Goal: Task Accomplishment & Management: Complete application form

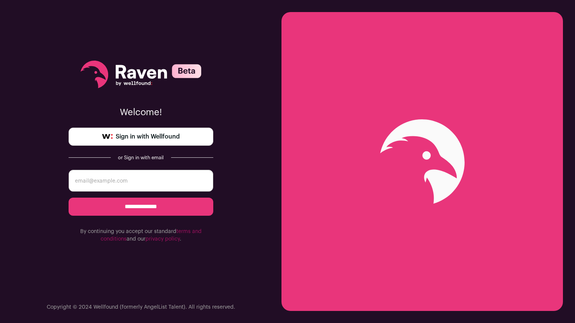
click at [154, 183] on input "email" at bounding box center [141, 181] width 145 height 22
type input "mernst1281@gmail.com"
click at [149, 206] on input "**********" at bounding box center [141, 207] width 145 height 18
click at [121, 177] on input "email" at bounding box center [141, 181] width 145 height 22
type input "mernst1281@gmail.com"
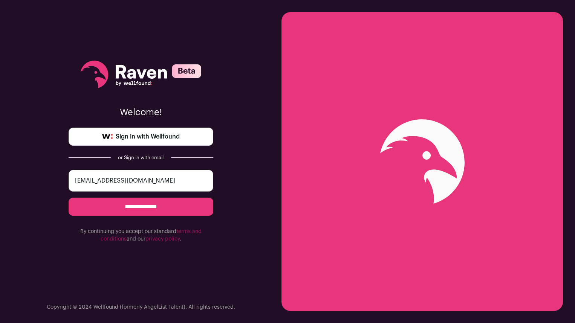
click at [133, 204] on input "**********" at bounding box center [141, 207] width 145 height 18
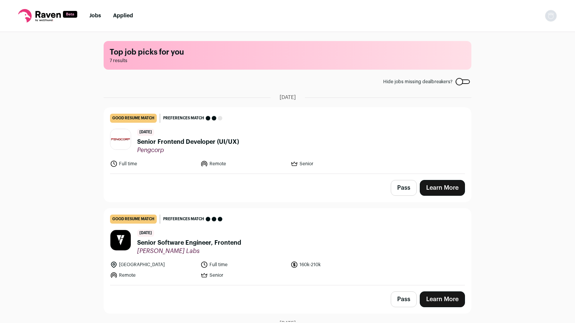
click at [234, 140] on span "Senior Frontend Developer (UI/UX)" at bounding box center [188, 141] width 102 height 9
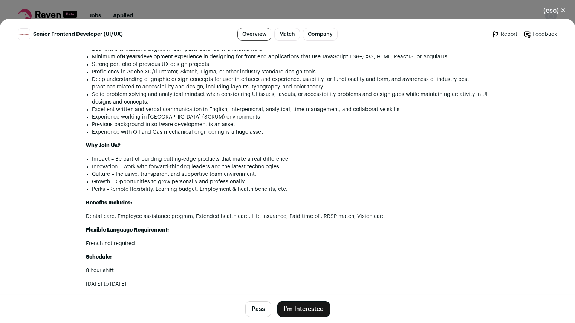
scroll to position [619, 0]
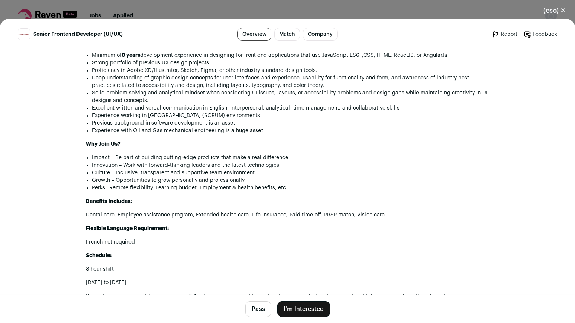
click at [554, 11] on button "(esc) ✕" at bounding box center [554, 10] width 41 height 17
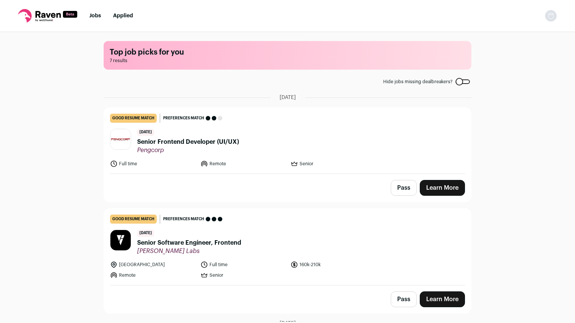
click at [227, 245] on span "Senior Software Engineer, Frontend" at bounding box center [189, 242] width 104 height 9
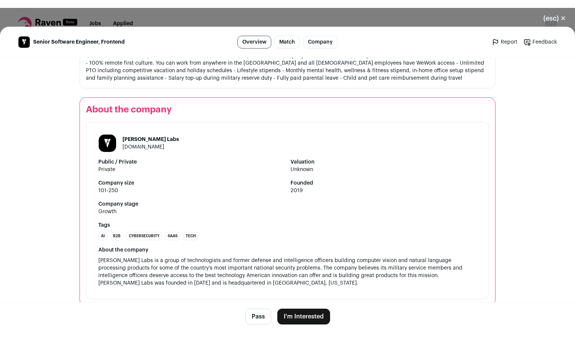
scroll to position [672, 0]
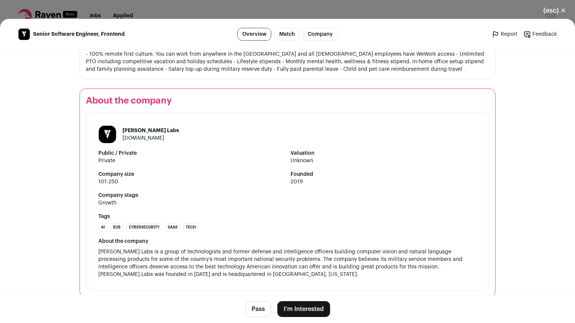
click at [556, 14] on button "(esc) ✕" at bounding box center [554, 10] width 41 height 17
